Goal: Transaction & Acquisition: Purchase product/service

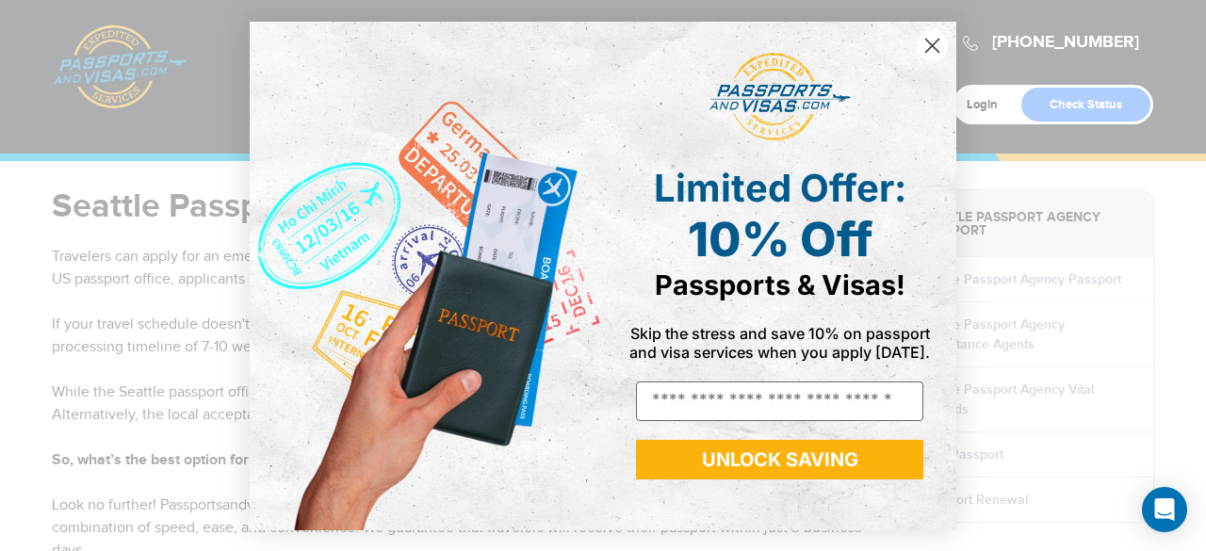
click at [932, 42] on circle "Close dialog" at bounding box center [931, 44] width 31 height 31
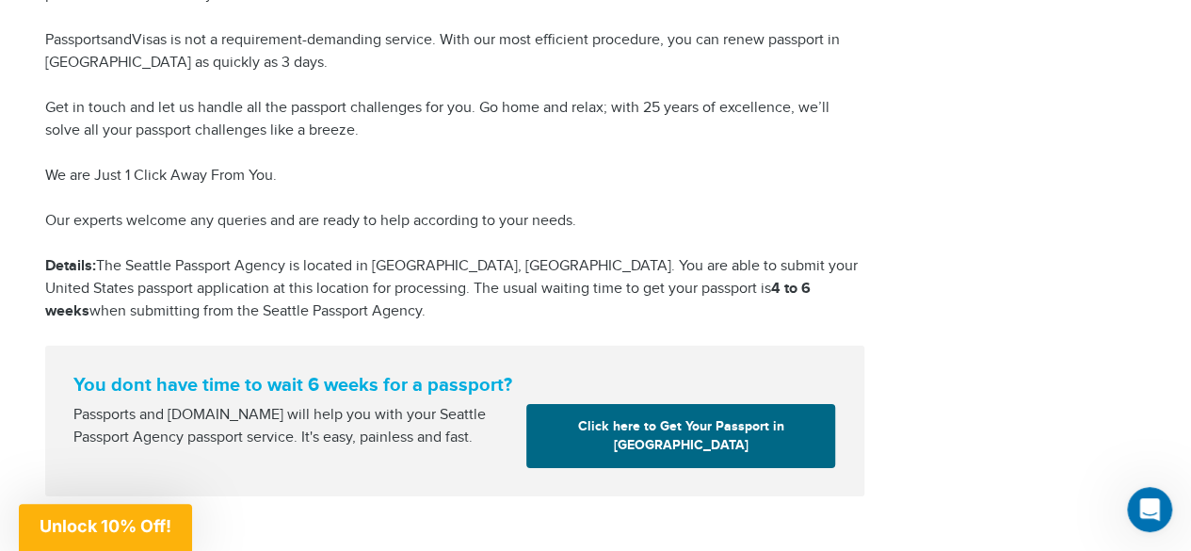
scroll to position [3052, 0]
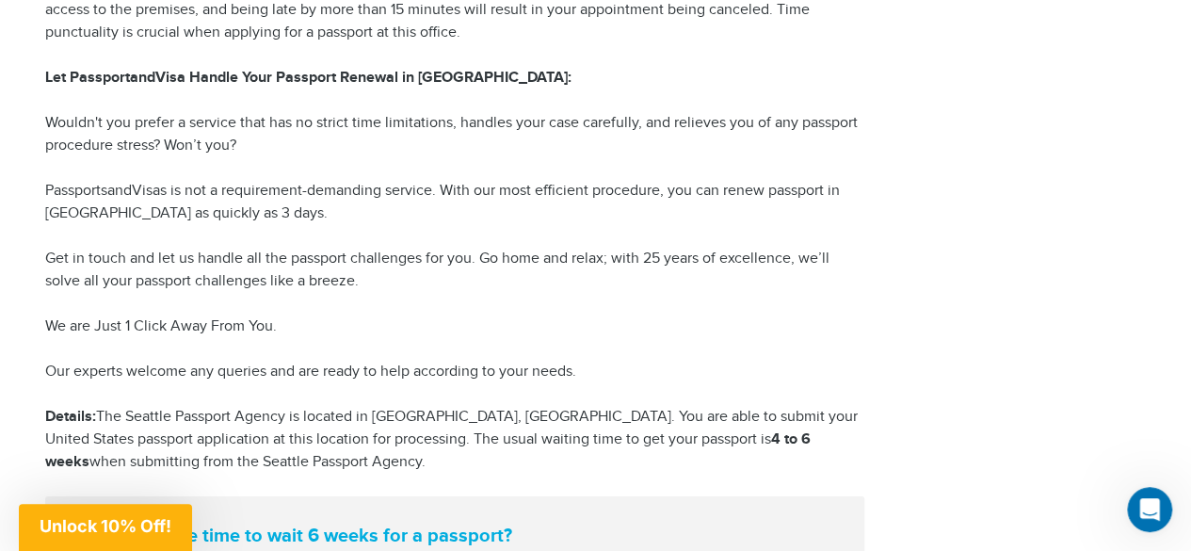
click at [471, 449] on p "Details: The Seattle Passport Agency is located in Seattle, wa. You are able to…" at bounding box center [454, 440] width 819 height 68
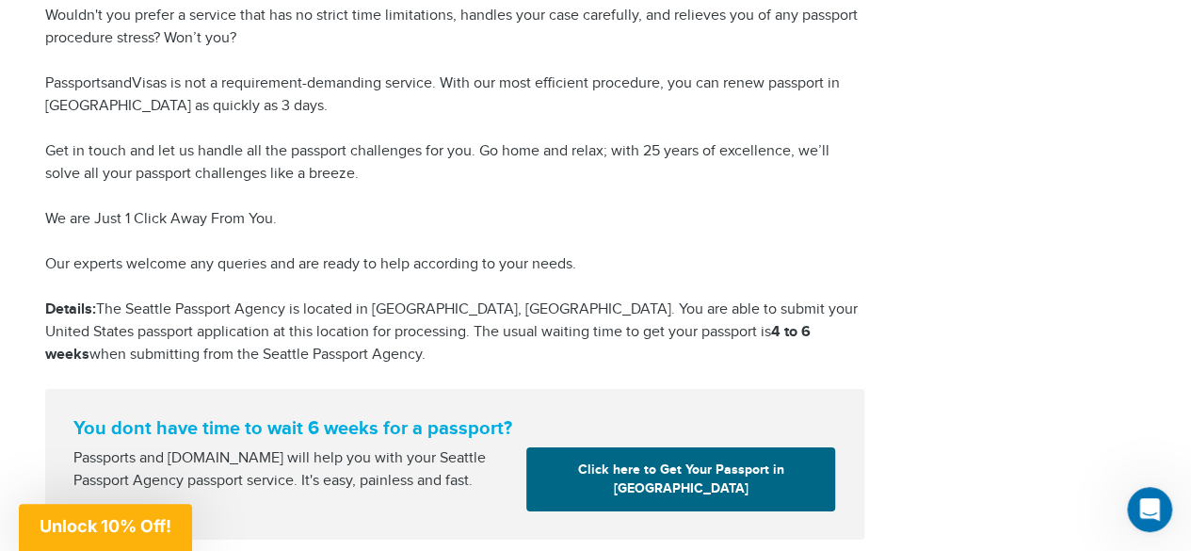
scroll to position [3278, 0]
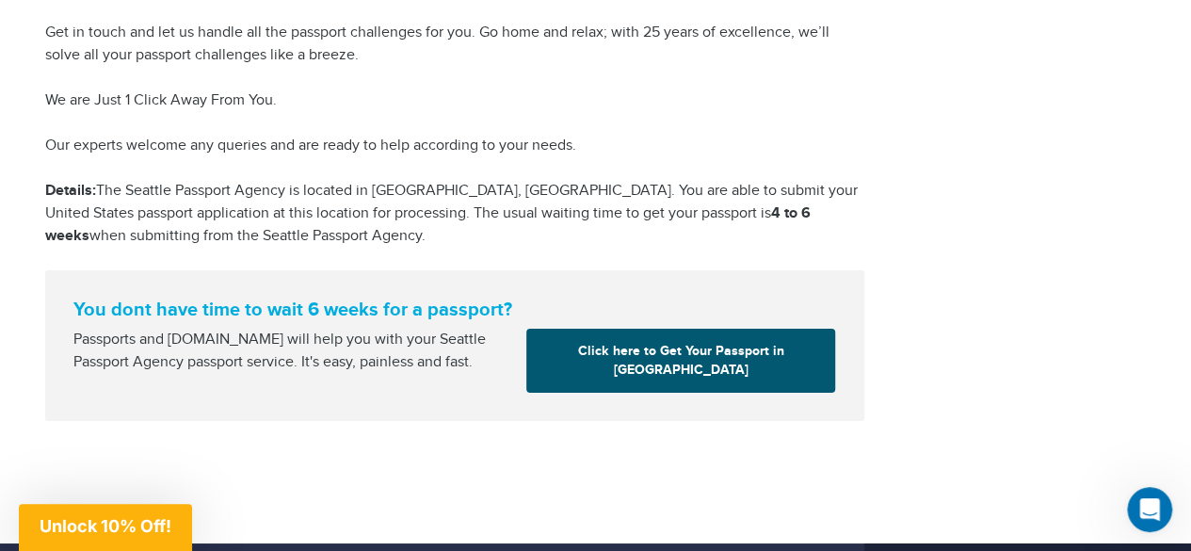
click at [641, 329] on link "Click here to Get Your Passport in Seattle" at bounding box center [680, 361] width 309 height 64
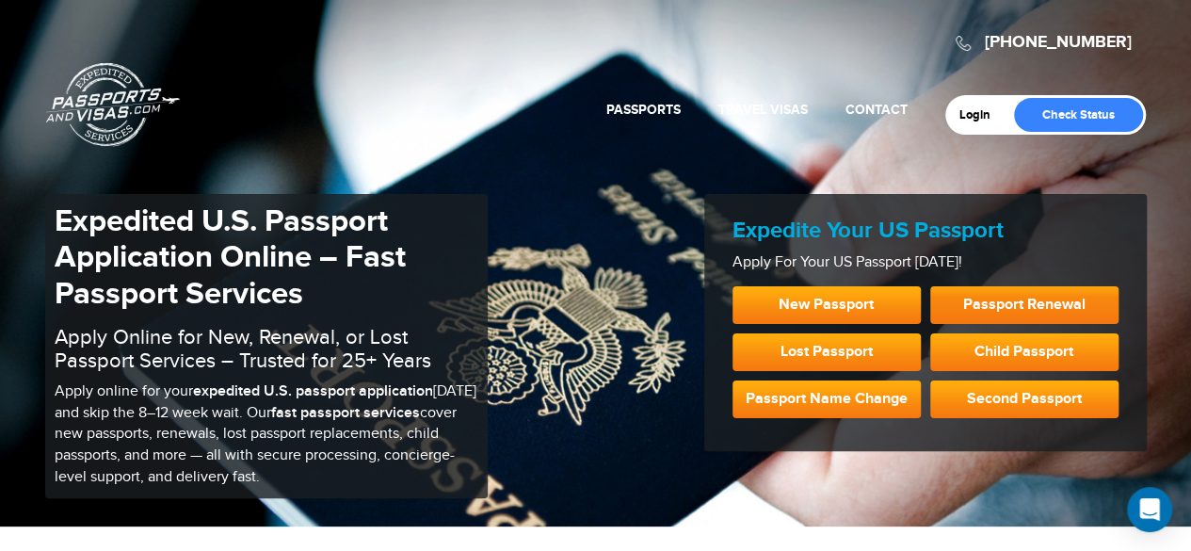
click at [1042, 297] on link "Passport Renewal" at bounding box center [1025, 305] width 188 height 38
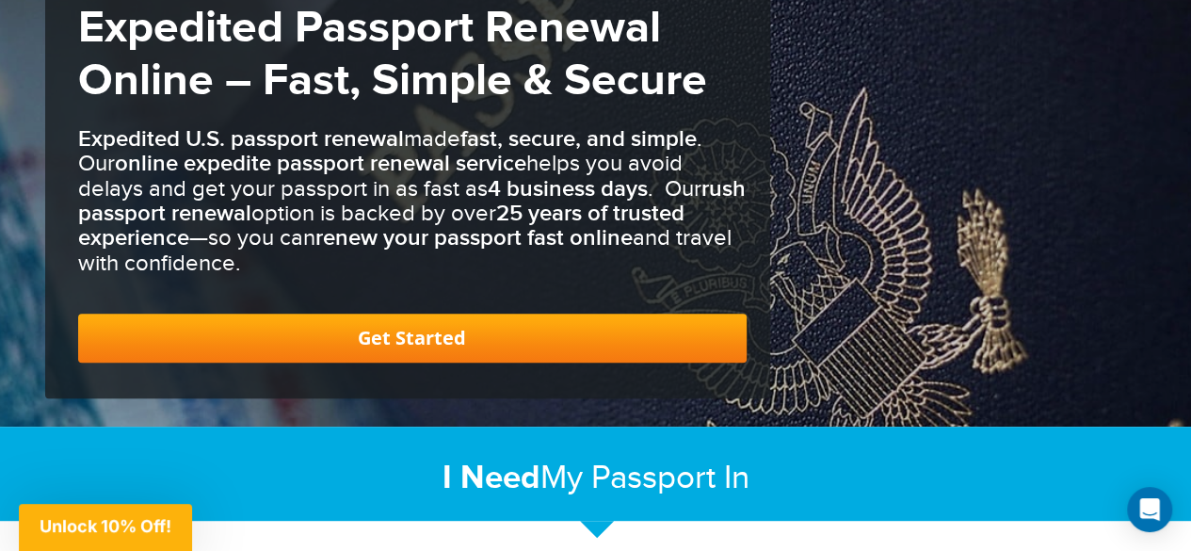
scroll to position [226, 0]
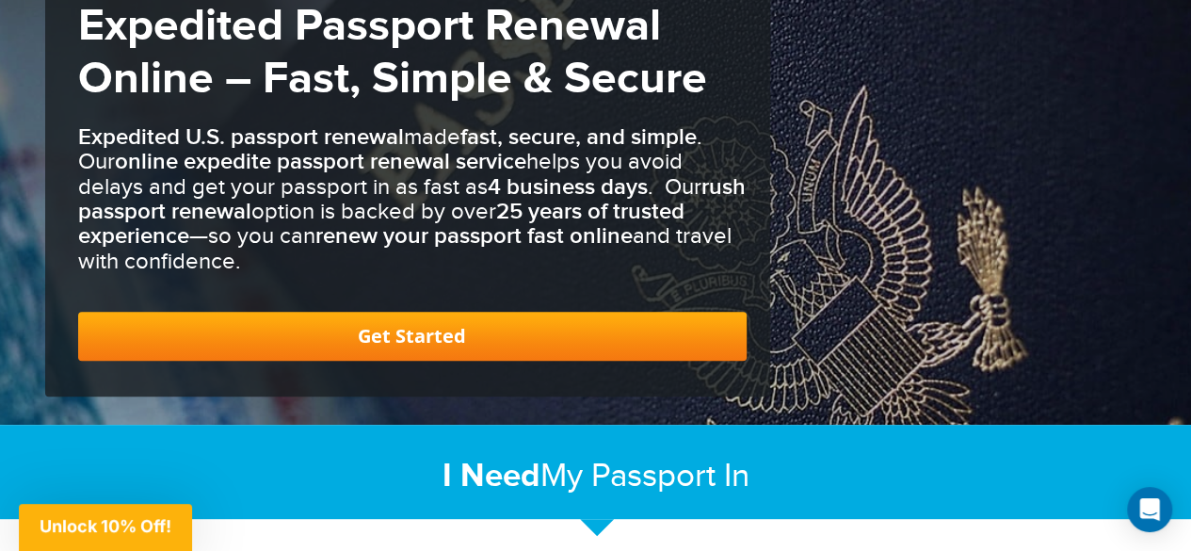
click at [567, 345] on link "Get Started" at bounding box center [412, 336] width 669 height 49
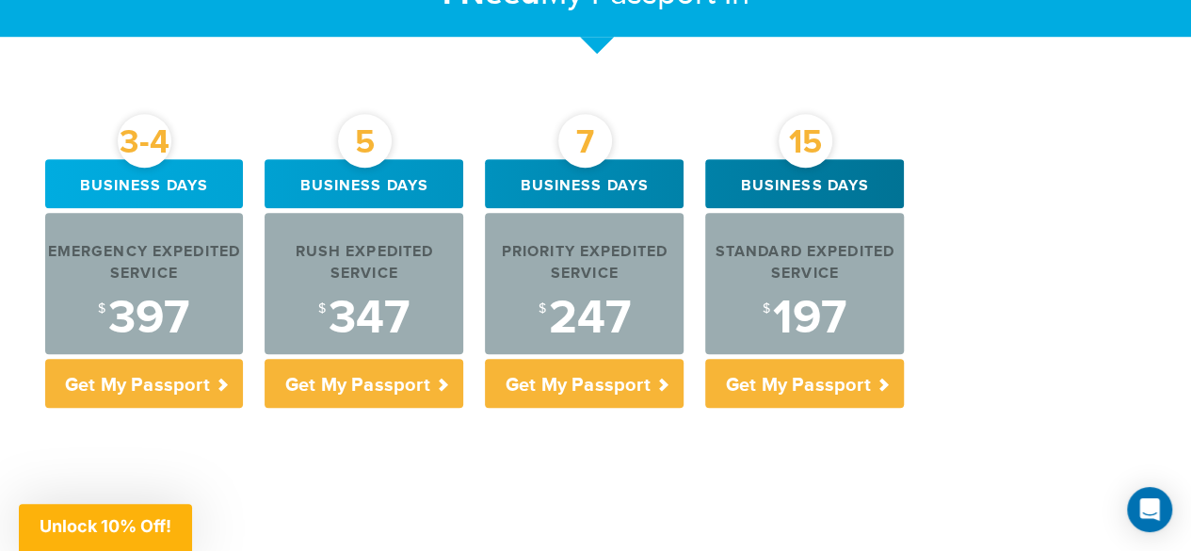
scroll to position [810, 0]
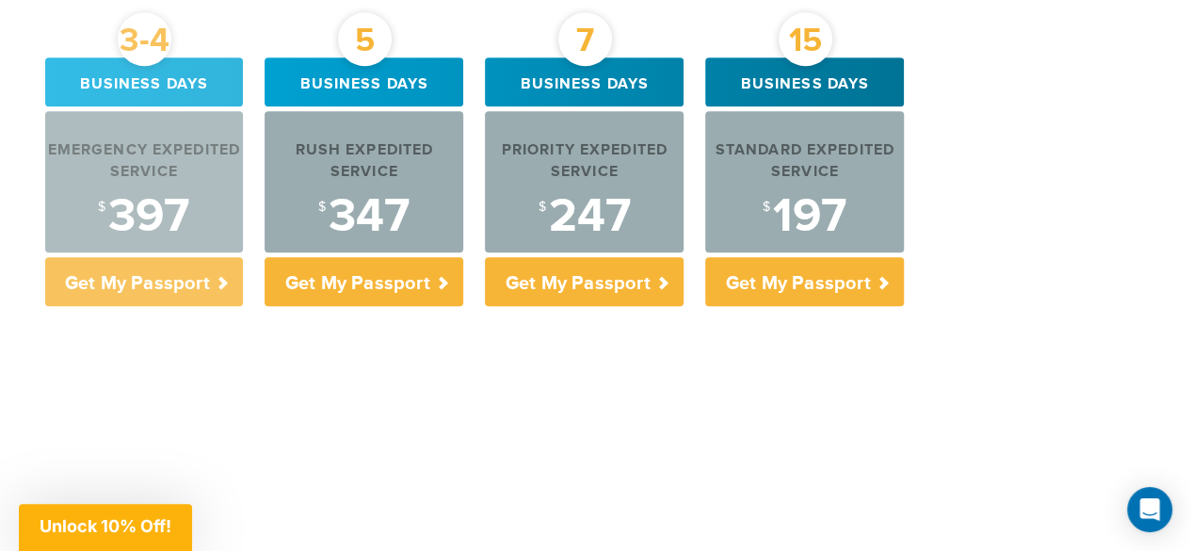
click at [134, 193] on div "$ 397" at bounding box center [144, 216] width 199 height 47
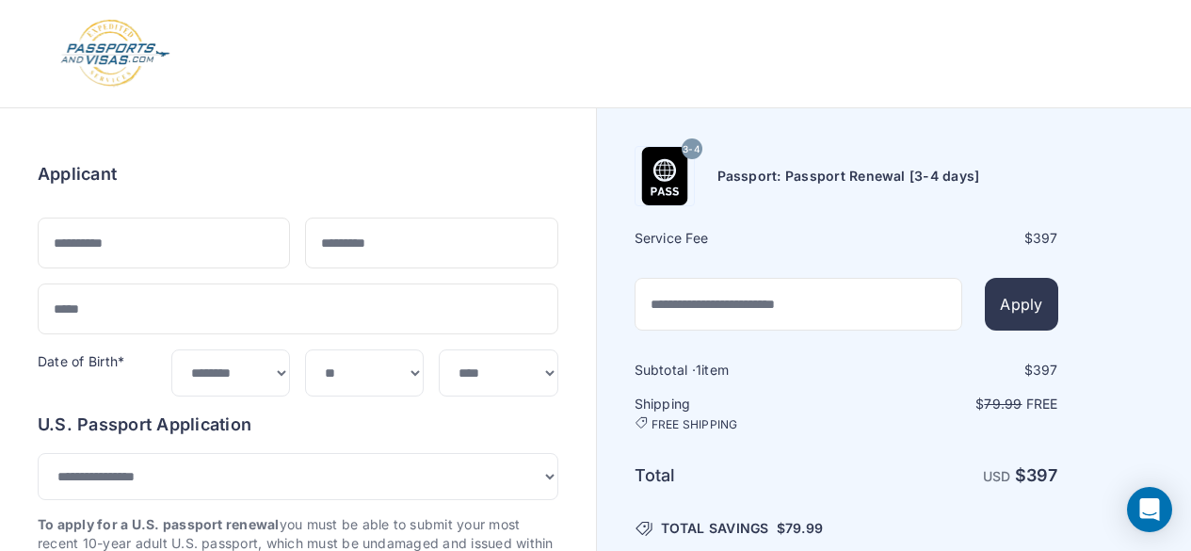
select select "*******"
